Goal: Task Accomplishment & Management: Use online tool/utility

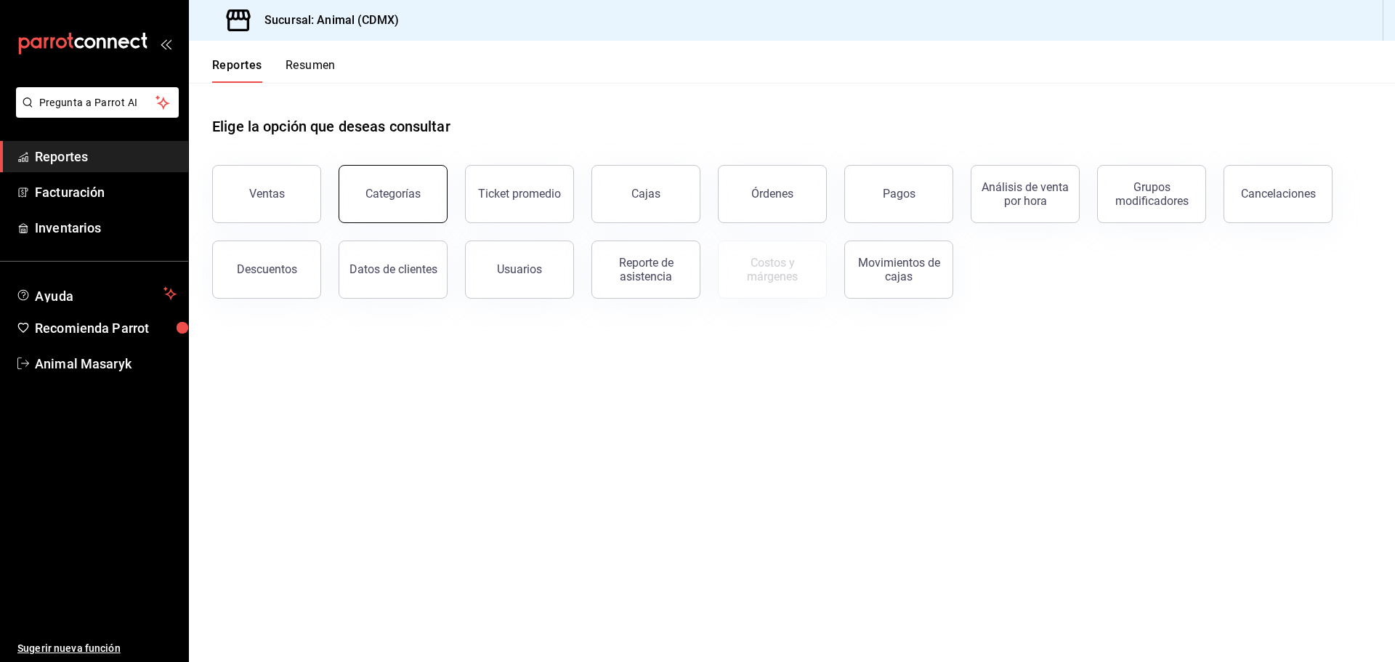
click at [363, 175] on button "Categorías" at bounding box center [393, 194] width 109 height 58
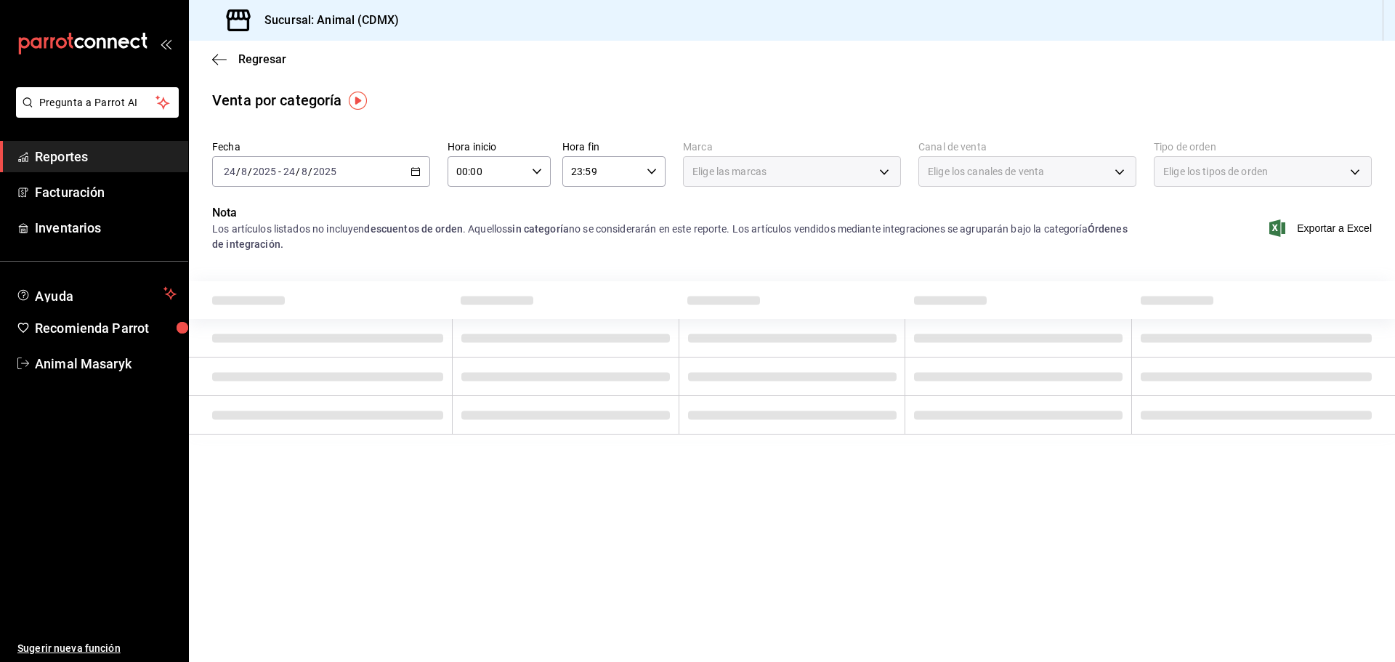
click at [413, 179] on div "[DATE] [DATE] - [DATE] [DATE]" at bounding box center [321, 171] width 218 height 31
click at [282, 320] on span "Mes actual" at bounding box center [281, 313] width 113 height 15
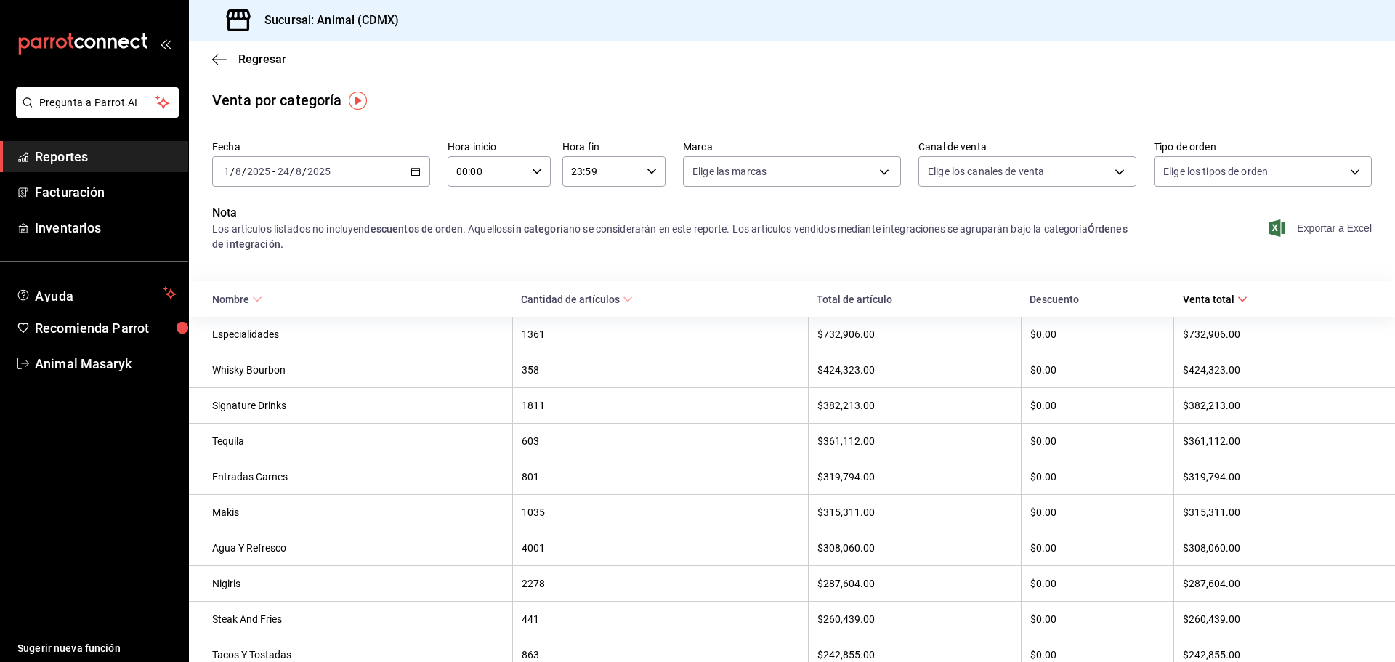
click at [1350, 232] on span "Exportar a Excel" at bounding box center [1323, 227] width 100 height 17
click at [412, 177] on div "[DATE] [DATE] - [DATE] [DATE]" at bounding box center [321, 171] width 218 height 31
click at [276, 318] on span "Mes actual" at bounding box center [281, 313] width 113 height 15
click at [1284, 230] on span "Exportar a Excel" at bounding box center [1323, 227] width 100 height 17
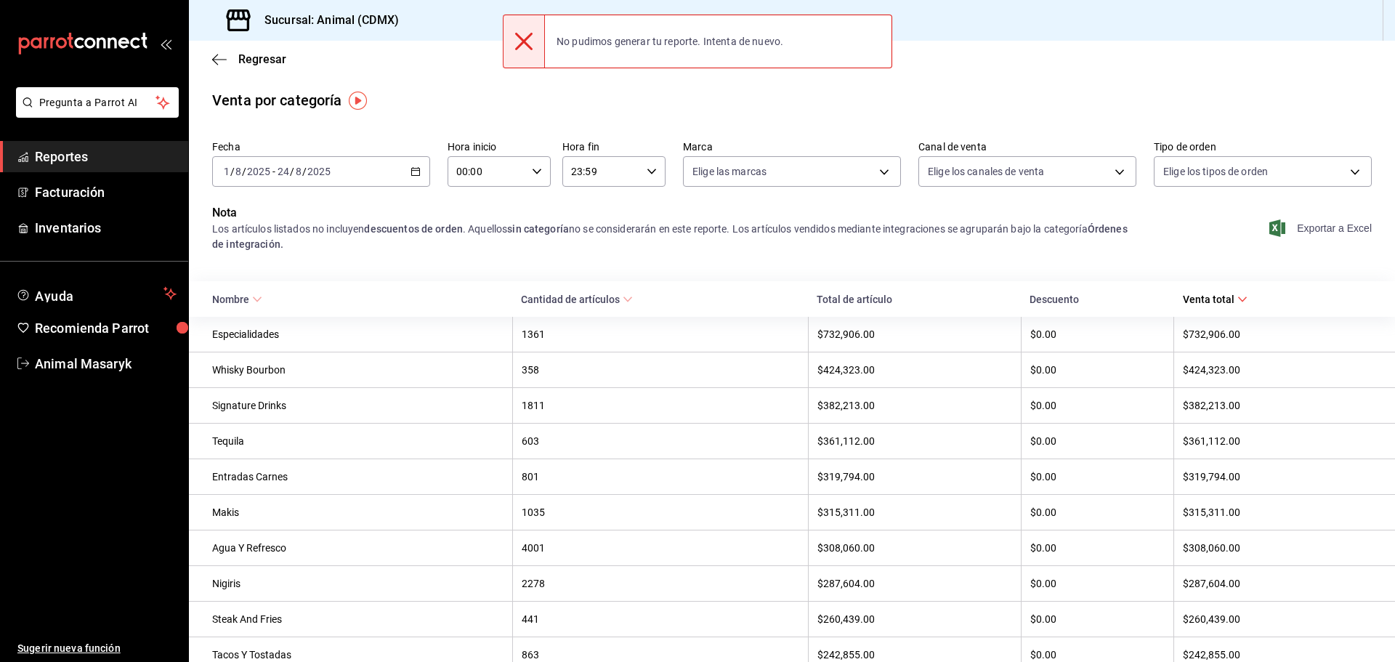
click at [1279, 228] on span "Exportar a Excel" at bounding box center [1323, 227] width 100 height 17
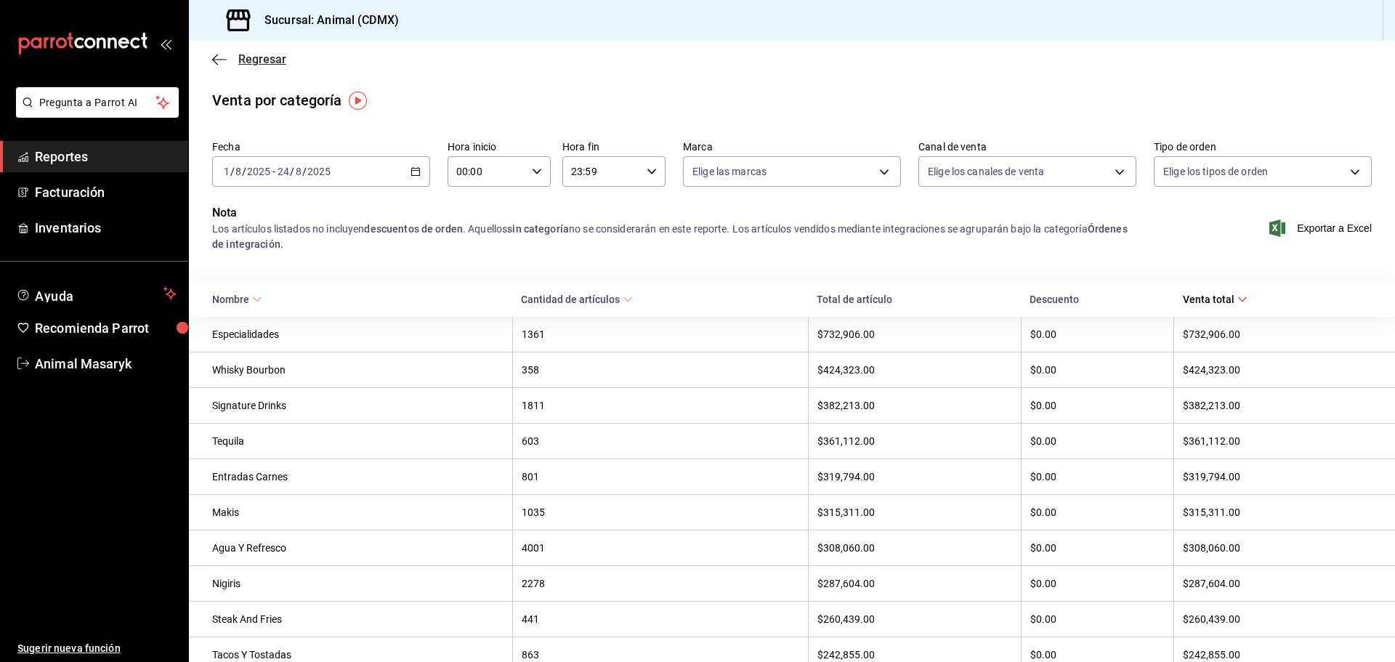
click at [222, 60] on icon "button" at bounding box center [219, 59] width 15 height 1
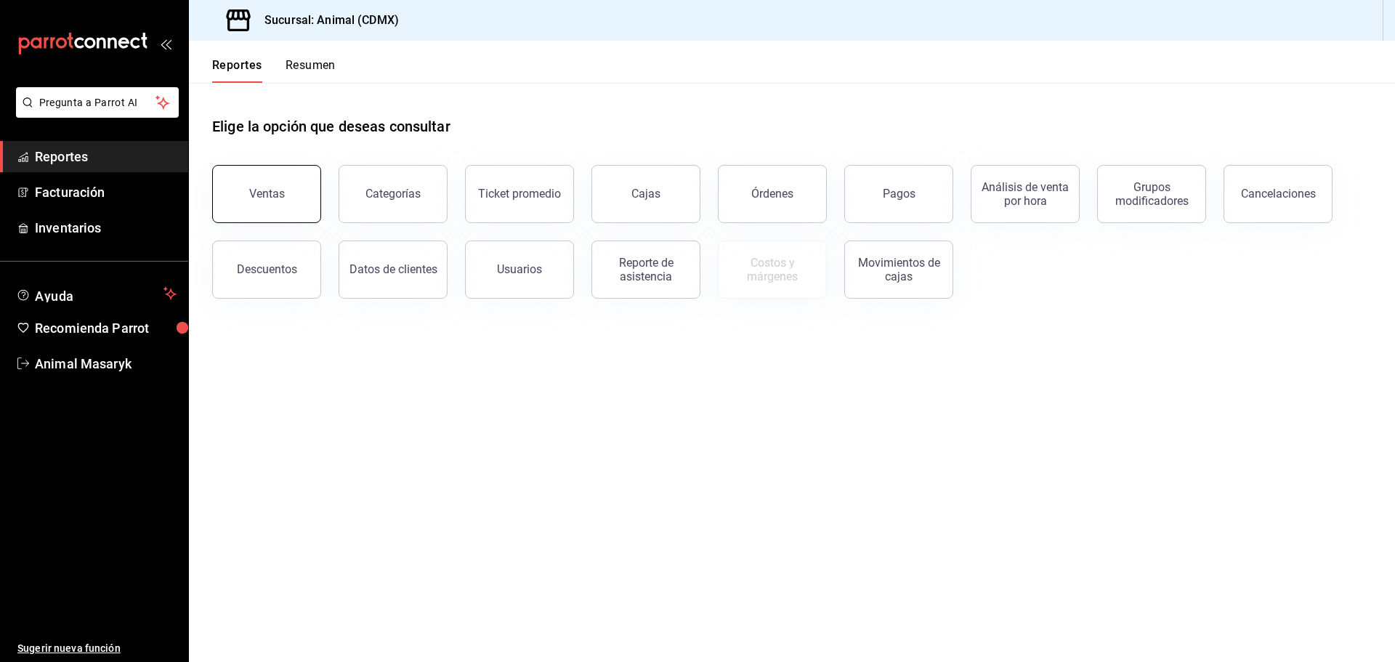
click at [279, 191] on div "Ventas" at bounding box center [267, 194] width 36 height 14
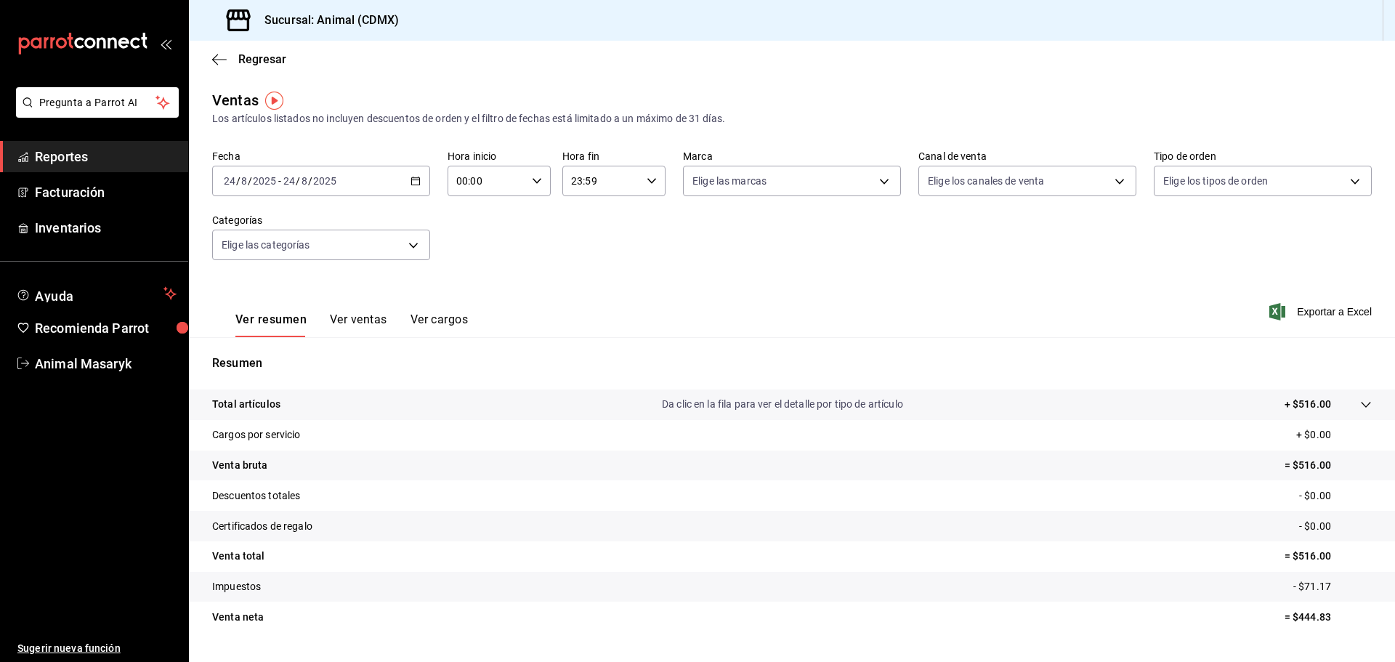
click at [414, 170] on div "[DATE] [DATE] - [DATE] [DATE]" at bounding box center [321, 181] width 218 height 31
click at [275, 318] on span "Mes actual" at bounding box center [281, 322] width 113 height 15
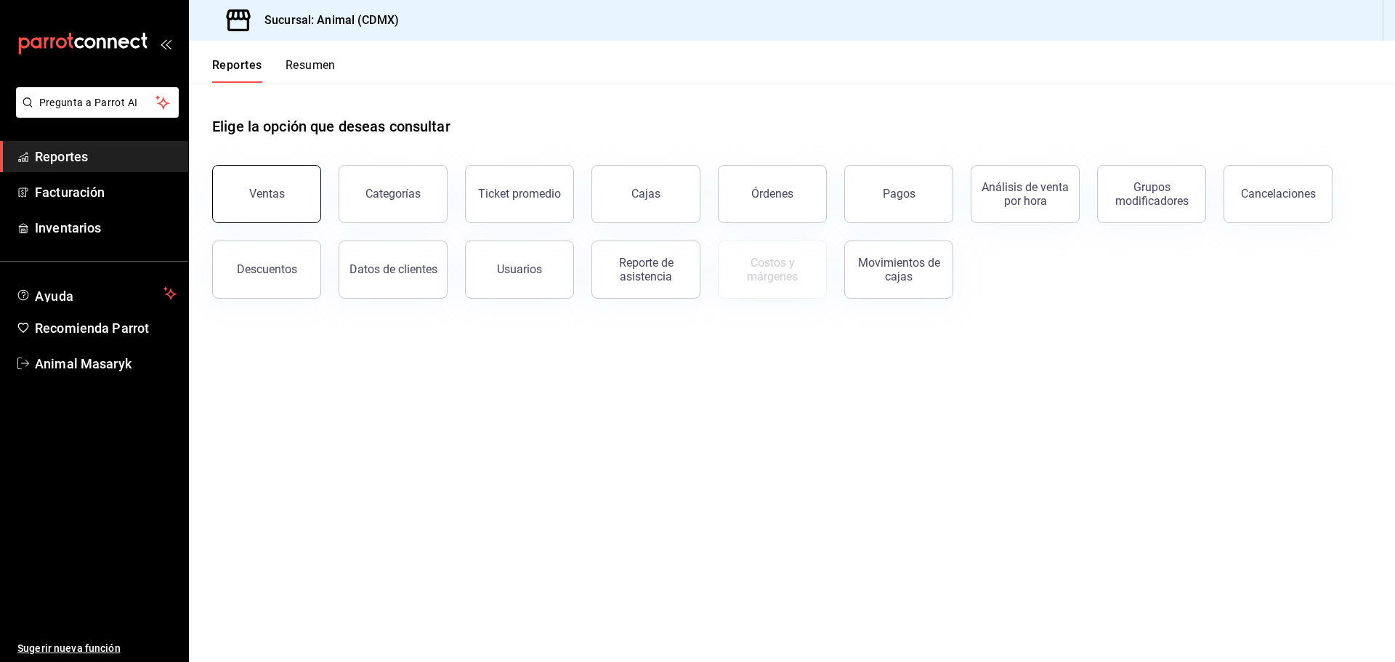
click at [270, 214] on button "Ventas" at bounding box center [266, 194] width 109 height 58
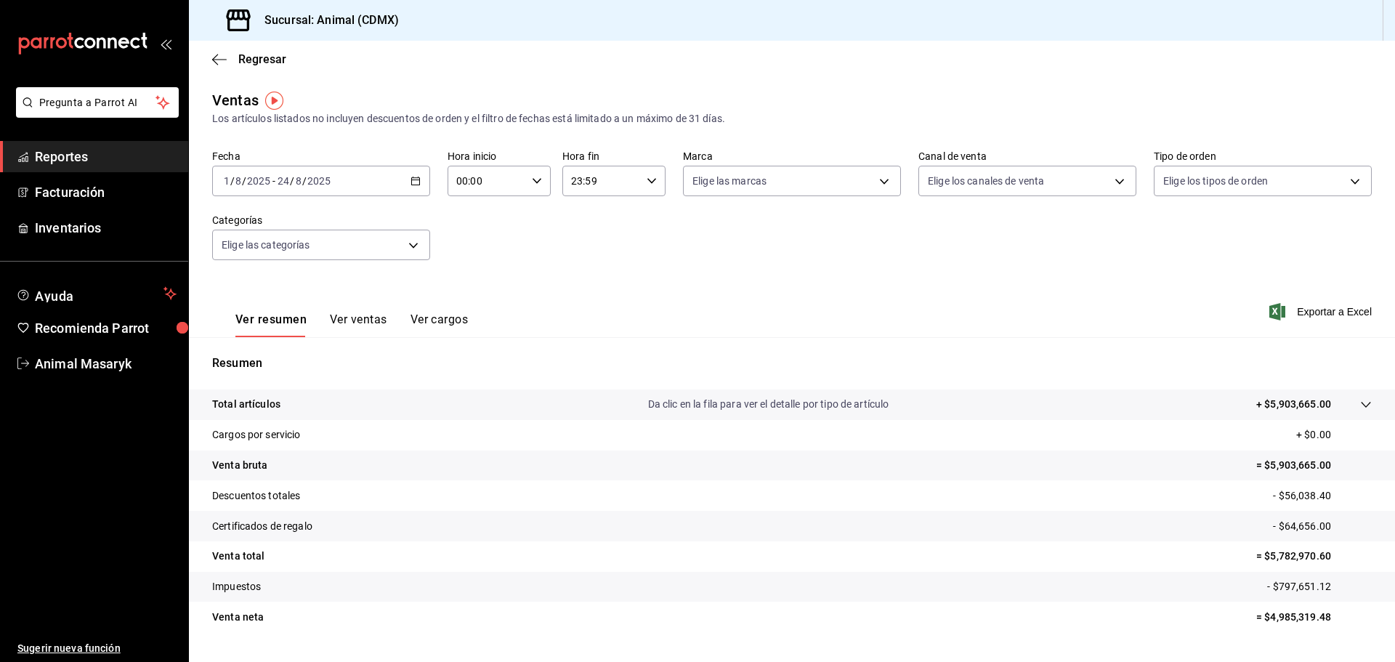
click at [413, 179] on icon "button" at bounding box center [416, 181] width 10 height 10
click at [299, 256] on span "Ayer" at bounding box center [281, 257] width 113 height 15
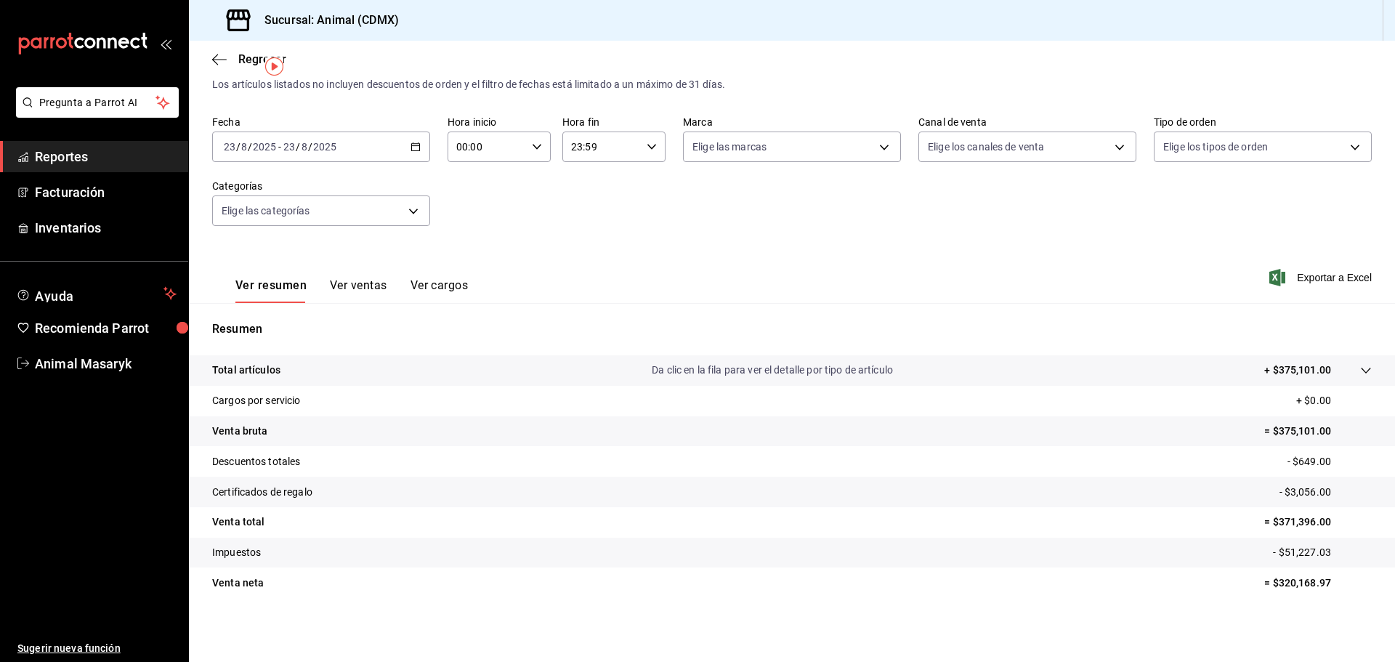
click at [411, 149] on icon "button" at bounding box center [416, 147] width 10 height 10
click at [267, 326] on span "Rango de fechas" at bounding box center [281, 321] width 113 height 15
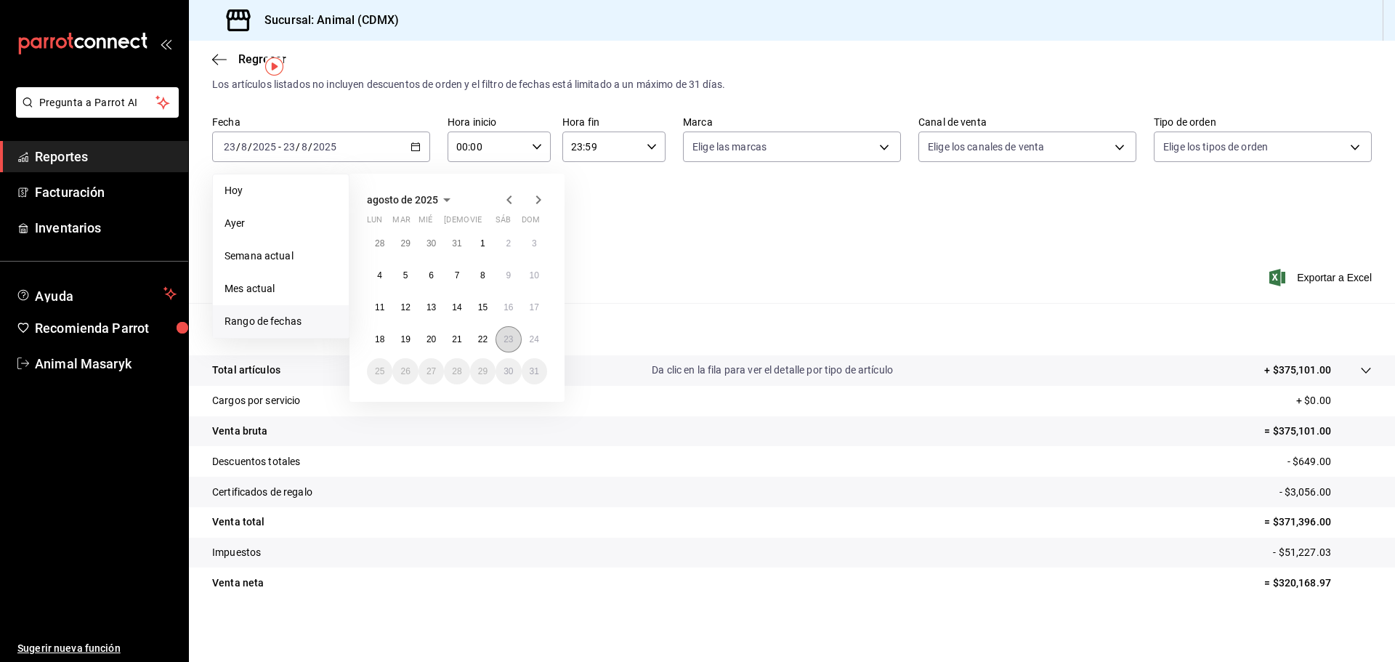
click at [508, 341] on abbr "23" at bounding box center [508, 339] width 9 height 10
click at [508, 339] on abbr "24" at bounding box center [534, 339] width 9 height 10
